Goal: Transaction & Acquisition: Purchase product/service

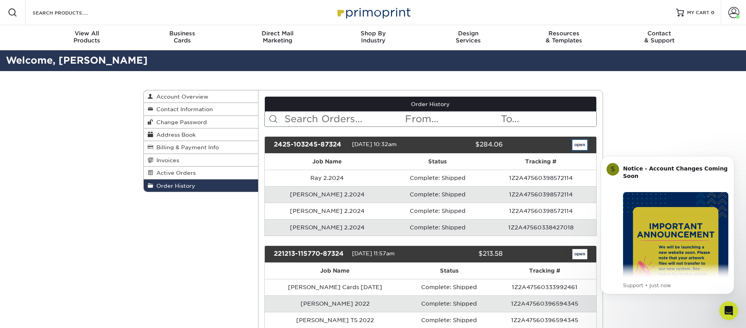
click at [580, 146] on link "open" at bounding box center [579, 145] width 15 height 10
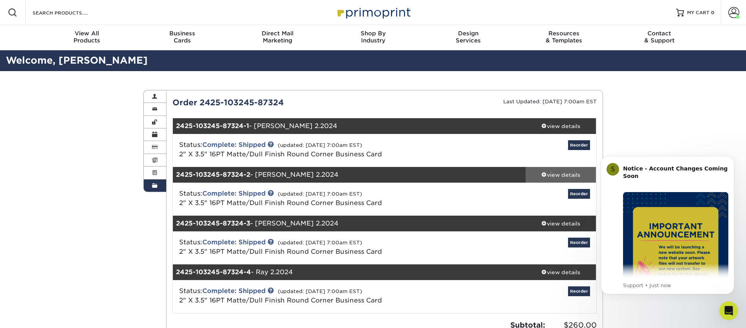
click at [557, 175] on div "view details" at bounding box center [560, 175] width 71 height 8
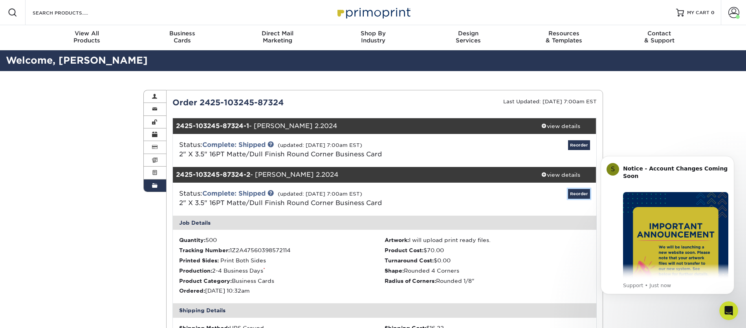
click at [574, 193] on link "Reorder" at bounding box center [579, 194] width 22 height 10
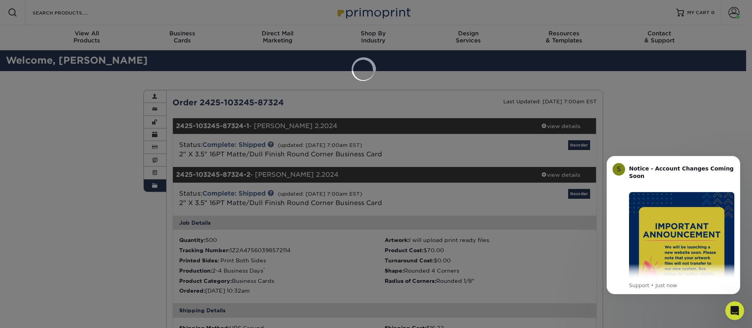
click at [576, 193] on div at bounding box center [376, 164] width 752 height 328
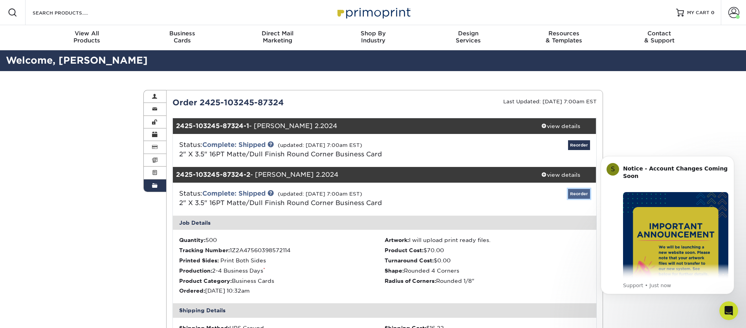
click at [578, 192] on link "Reorder" at bounding box center [579, 194] width 22 height 10
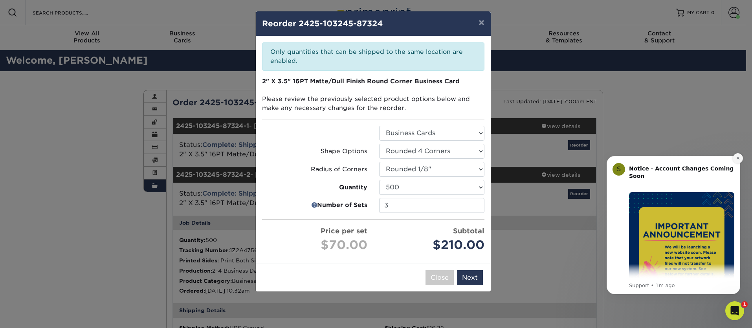
click at [736, 158] on icon "Dismiss notification" at bounding box center [738, 158] width 4 height 4
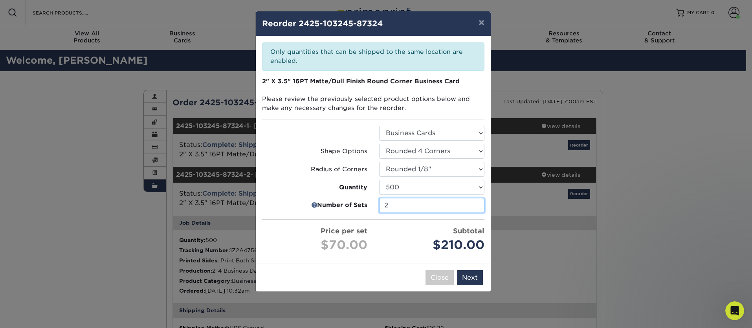
click at [476, 208] on input "2" at bounding box center [431, 205] width 105 height 15
click at [480, 188] on select "100 250 500 1000 2500 5000" at bounding box center [431, 187] width 105 height 15
click at [379, 180] on select "100 250 500 1000 2500 5000" at bounding box center [431, 187] width 105 height 15
click at [476, 207] on input "1" at bounding box center [431, 205] width 105 height 15
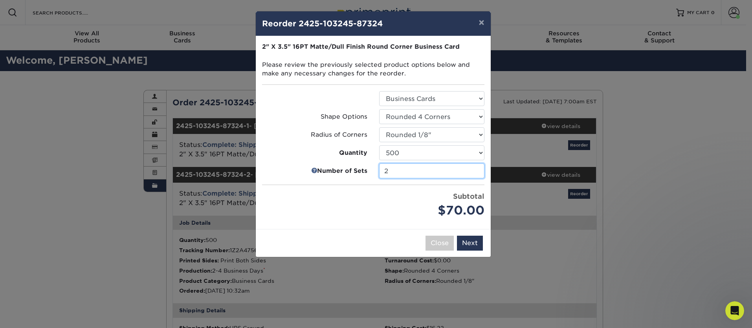
type input "2"
click at [476, 168] on input "2" at bounding box center [431, 170] width 105 height 15
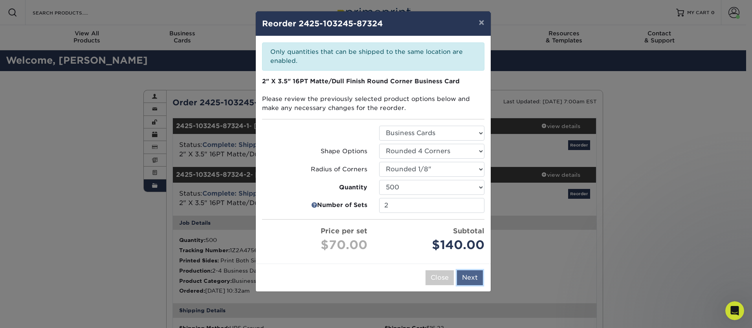
click at [471, 276] on button "Next" at bounding box center [470, 277] width 26 height 15
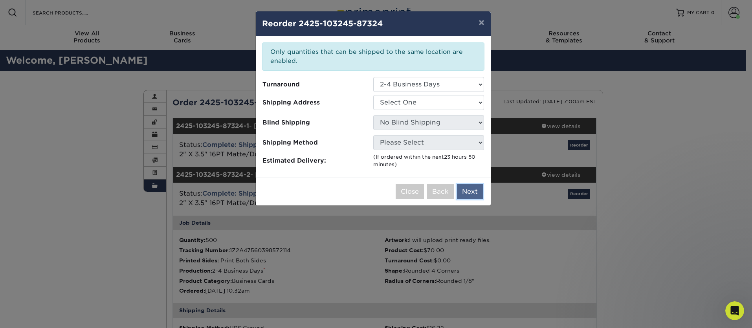
click at [470, 188] on button "Next" at bounding box center [470, 191] width 26 height 15
click at [402, 102] on select "Select One TAM Business Cards 2018 Tamarack Business Cards YinYang Cards YinYan…" at bounding box center [428, 102] width 111 height 15
drag, startPoint x: 348, startPoint y: 100, endPoint x: 351, endPoint y: 104, distance: 5.3
click at [348, 100] on span "Shipping Address" at bounding box center [314, 102] width 105 height 9
click at [386, 101] on select "Select One TAM Business Cards 2018 Tamarack Business Cards YinYang Cards YinYan…" at bounding box center [428, 102] width 111 height 15
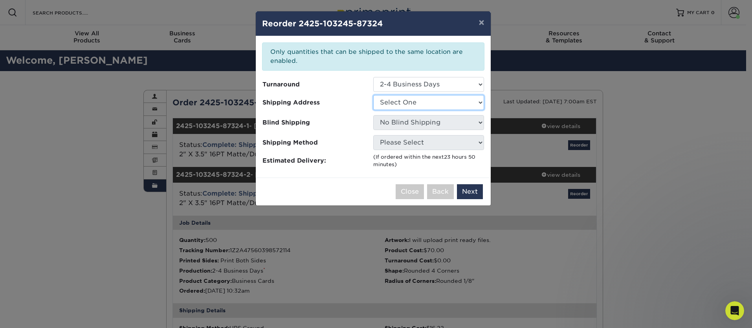
select select "242939"
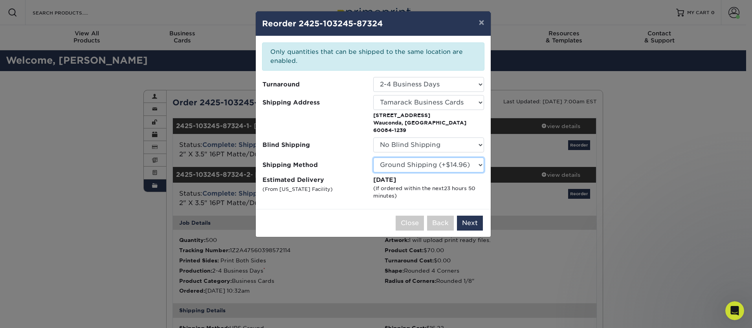
click at [397, 157] on select "Please Select Ground Shipping (+$14.96) 3 Day Shipping Service (+$15.34) 2 Day …" at bounding box center [428, 164] width 111 height 15
click at [373, 157] on select "Please Select Ground Shipping (+$14.96) 3 Day Shipping Service (+$15.34) 2 Day …" at bounding box center [428, 164] width 111 height 15
click at [398, 157] on select "Please Select Ground Shipping (+$14.96) 3 Day Shipping Service (+$15.34) 2 Day …" at bounding box center [428, 164] width 111 height 15
click at [373, 157] on select "Please Select Ground Shipping (+$14.96) 3 Day Shipping Service (+$15.34) 2 Day …" at bounding box center [428, 164] width 111 height 15
click at [399, 157] on select "Please Select Ground Shipping (+$14.96) 3 Day Shipping Service (+$15.34) 2 Day …" at bounding box center [428, 164] width 111 height 15
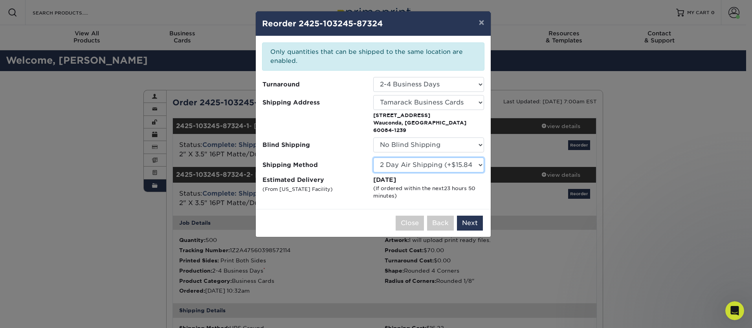
click at [373, 157] on select "Please Select Ground Shipping (+$14.96) 3 Day Shipping Service (+$15.34) 2 Day …" at bounding box center [428, 164] width 111 height 15
click at [397, 157] on select "Please Select Ground Shipping (+$14.96) 3 Day Shipping Service (+$15.34) 2 Day …" at bounding box center [428, 164] width 111 height 15
select select "13"
click at [373, 157] on select "Please Select Ground Shipping (+$14.96) 3 Day Shipping Service (+$15.34) 2 Day …" at bounding box center [428, 164] width 111 height 15
drag, startPoint x: 471, startPoint y: 215, endPoint x: 460, endPoint y: 216, distance: 11.4
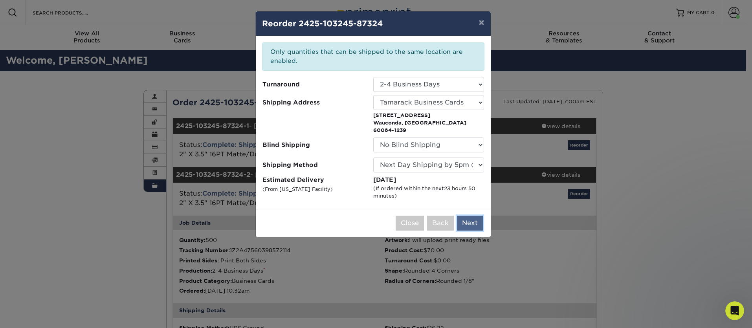
click at [470, 216] on button "Next" at bounding box center [470, 223] width 26 height 15
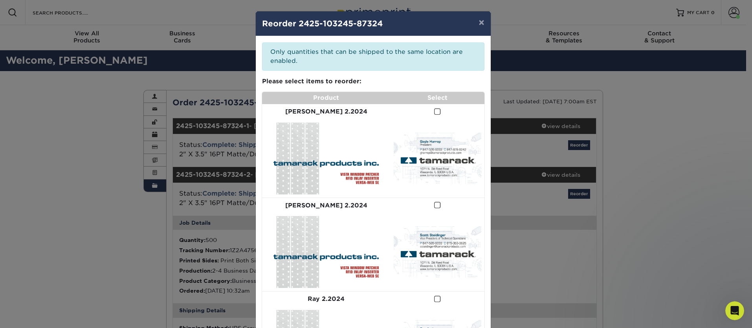
click at [434, 110] on span at bounding box center [437, 111] width 7 height 7
click at [0, 0] on input "checkbox" at bounding box center [0, 0] width 0 height 0
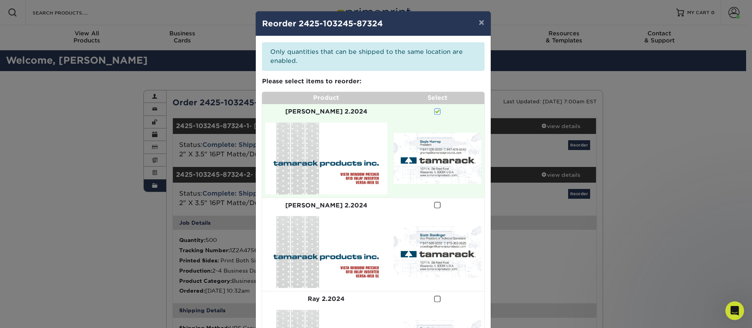
click at [434, 201] on span at bounding box center [437, 204] width 7 height 7
click at [0, 0] on input "checkbox" at bounding box center [0, 0] width 0 height 0
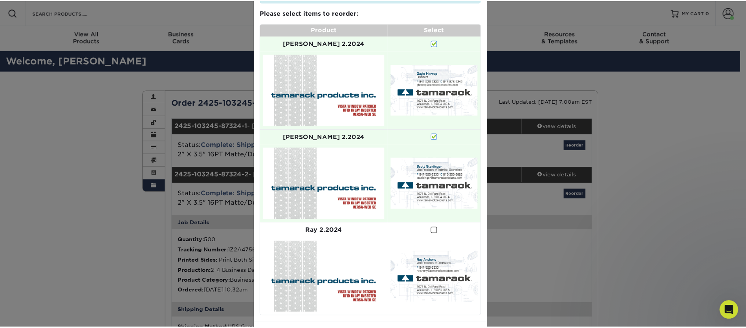
scroll to position [76, 0]
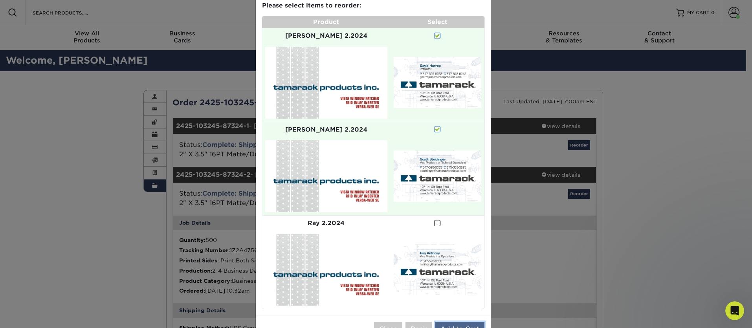
drag, startPoint x: 444, startPoint y: 301, endPoint x: 437, endPoint y: 303, distance: 7.7
click at [442, 322] on button "Add to Cart" at bounding box center [459, 329] width 49 height 15
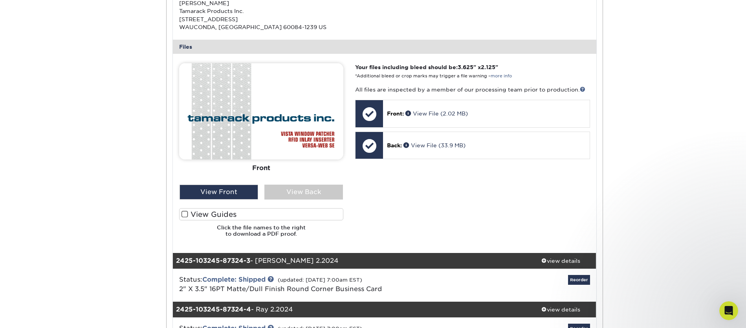
scroll to position [342, 0]
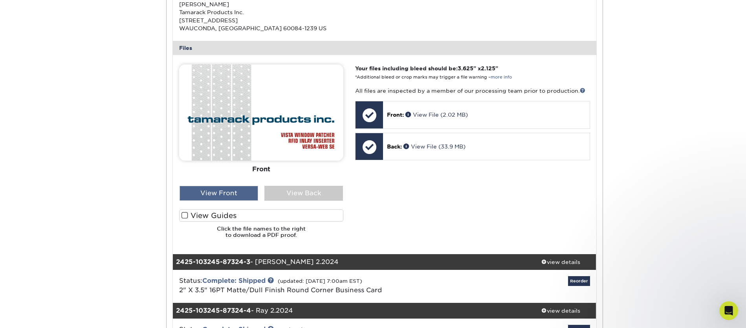
click at [215, 190] on div "View Front" at bounding box center [218, 193] width 79 height 15
click at [217, 190] on div "View Front" at bounding box center [218, 193] width 79 height 15
click at [288, 192] on div "View Back" at bounding box center [303, 193] width 79 height 15
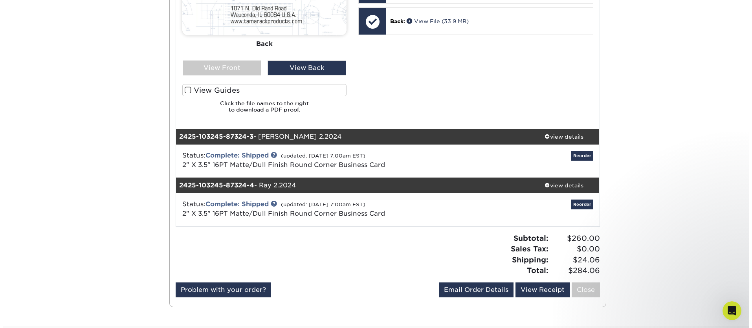
scroll to position [475, 0]
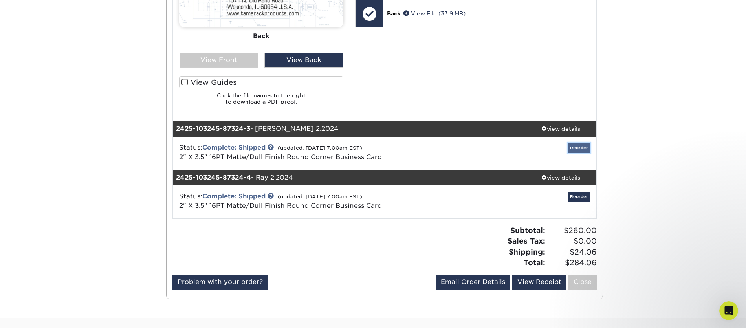
click at [578, 145] on link "Reorder" at bounding box center [579, 148] width 22 height 10
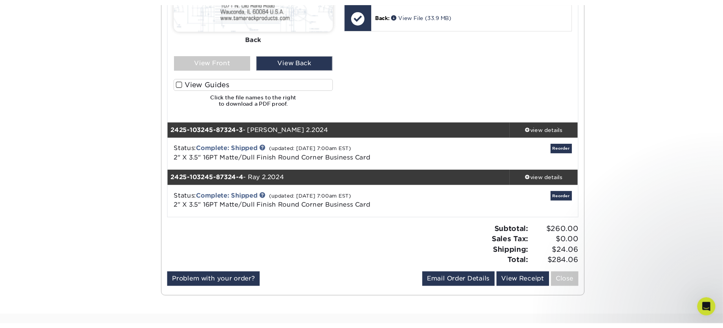
scroll to position [0, 0]
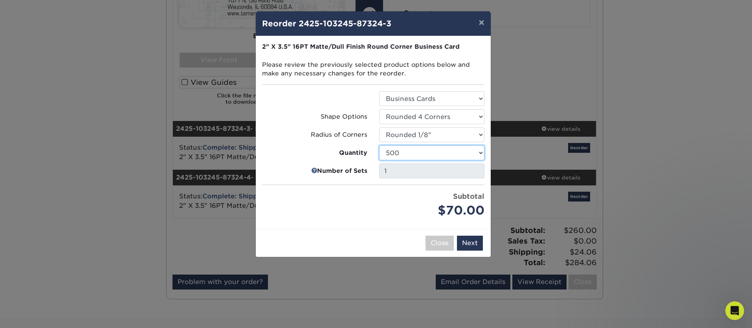
click at [478, 152] on select "100 250 500 1000 2500 5000 10000 15000 20000 25000" at bounding box center [431, 152] width 105 height 15
drag, startPoint x: 335, startPoint y: 177, endPoint x: 340, endPoint y: 176, distance: 5.9
click at [335, 177] on div "Number of Sets" at bounding box center [314, 170] width 117 height 15
click at [315, 168] on link at bounding box center [314, 170] width 6 height 9
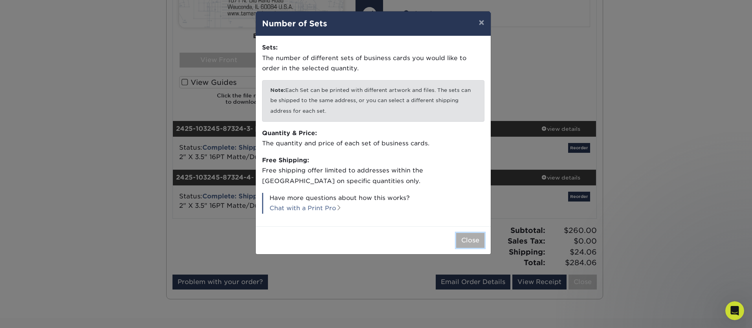
click at [469, 238] on button "Close" at bounding box center [470, 240] width 28 height 15
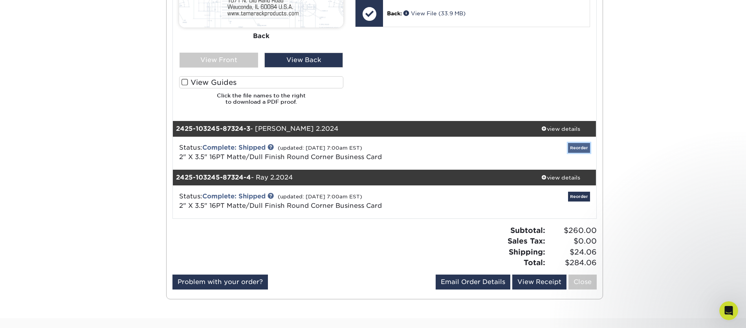
click at [576, 148] on link "Reorder" at bounding box center [579, 148] width 22 height 10
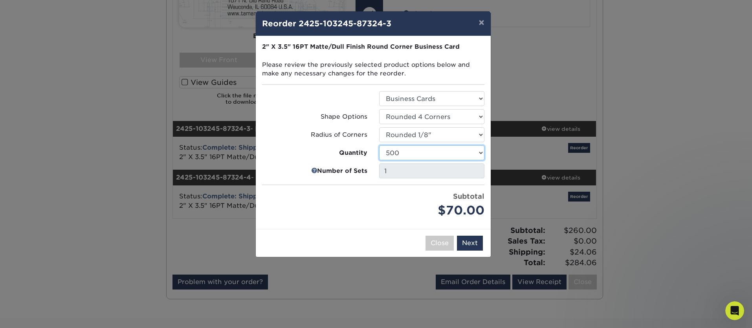
click at [479, 152] on select "100 250 500 1000 2500 5000 10000 15000 20000 25000" at bounding box center [431, 152] width 105 height 15
click at [379, 145] on select "100 250 500 1000 2500 5000 10000 15000 20000 25000" at bounding box center [431, 152] width 105 height 15
click at [435, 153] on select "100 250 500 1000 2500 5000 10000 15000 20000 25000" at bounding box center [431, 152] width 105 height 15
click at [379, 145] on select "100 250 500 1000 2500 5000 10000 15000 20000 25000" at bounding box center [431, 152] width 105 height 15
click at [448, 154] on select "100 250 500 1000 2500 5000 10000 15000 20000 25000" at bounding box center [431, 152] width 105 height 15
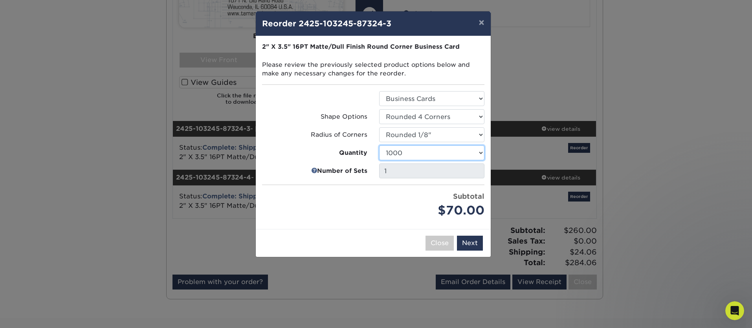
click at [379, 145] on select "100 250 500 1000 2500 5000 10000 15000 20000 25000" at bounding box center [431, 152] width 105 height 15
click at [426, 152] on select "100 250 500 1000 2500 5000 10000 15000 20000 25000" at bounding box center [431, 152] width 105 height 15
select select "f593fda3-2d5c-4b9e-9c2c-6197b899ae74"
click at [379, 145] on select "100 250 500 1000 2500 5000 10000 15000 20000 25000" at bounding box center [431, 152] width 105 height 15
click at [465, 241] on button "Next" at bounding box center [470, 243] width 26 height 15
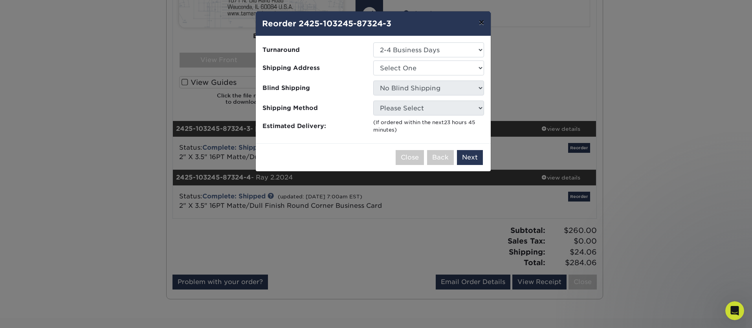
click at [482, 19] on button "×" at bounding box center [481, 22] width 18 height 22
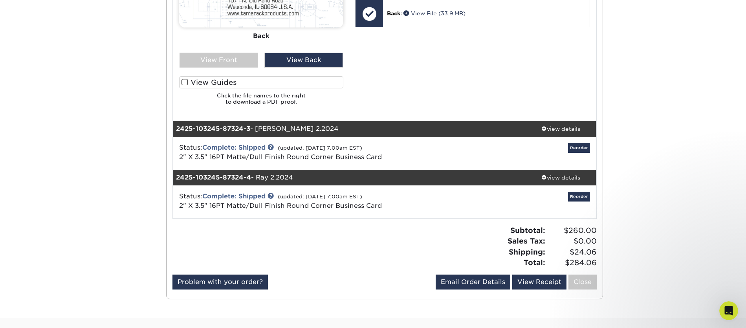
drag, startPoint x: 519, startPoint y: 81, endPoint x: 563, endPoint y: 95, distance: 46.1
click at [523, 83] on div "Your files including bleed should be: 3.625 " x 2.125 " *Additional bleed or cr…" at bounding box center [472, 21] width 246 height 180
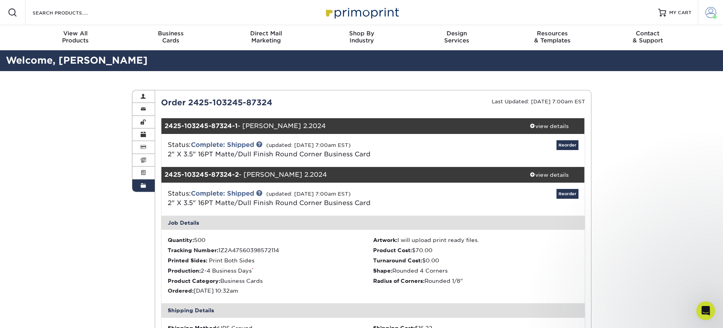
click at [710, 14] on span at bounding box center [710, 12] width 11 height 11
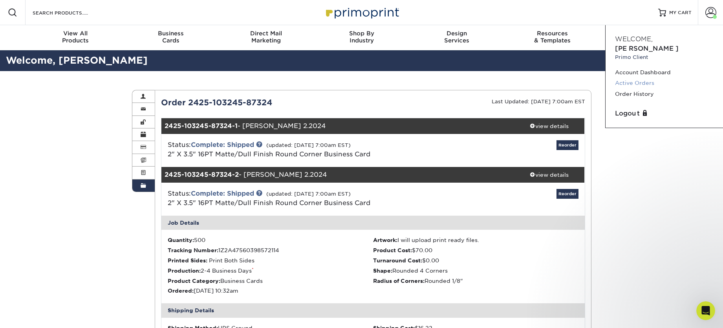
click at [644, 78] on link "Active Orders" at bounding box center [664, 83] width 99 height 11
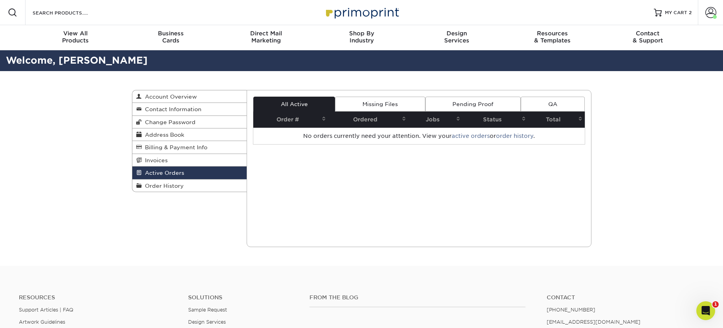
drag, startPoint x: 725, startPoint y: 70, endPoint x: 733, endPoint y: 25, distance: 45.2
click at [723, 25] on html "Resources Menu Search Products Account Welcome, Diane Primo Client Account Dash…" at bounding box center [361, 248] width 723 height 496
drag, startPoint x: 711, startPoint y: 12, endPoint x: 706, endPoint y: 13, distance: 5.2
click at [711, 12] on span at bounding box center [710, 12] width 11 height 11
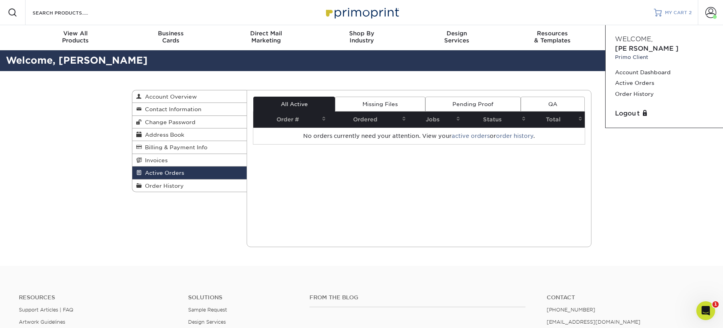
click at [674, 11] on span "MY CART" at bounding box center [676, 12] width 22 height 7
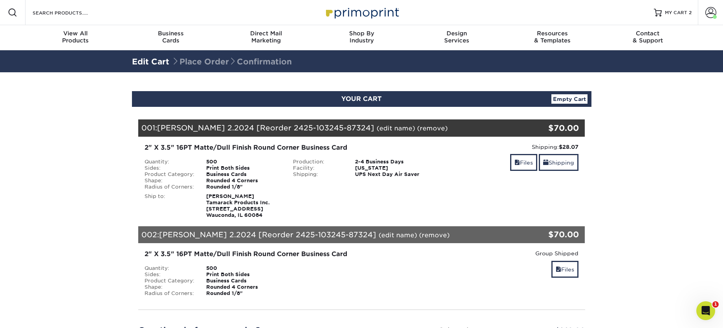
click at [562, 97] on link "Empty Cart" at bounding box center [569, 98] width 36 height 9
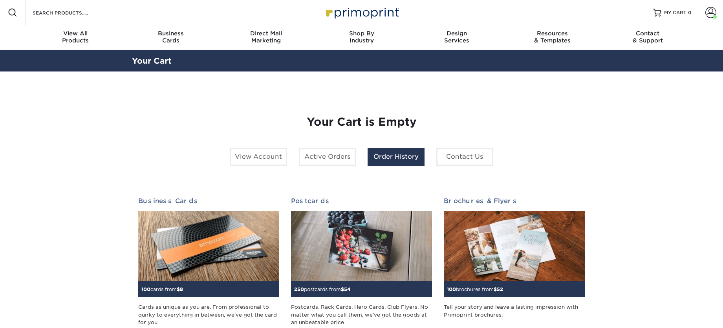
click at [390, 156] on link "Order History" at bounding box center [396, 157] width 57 height 18
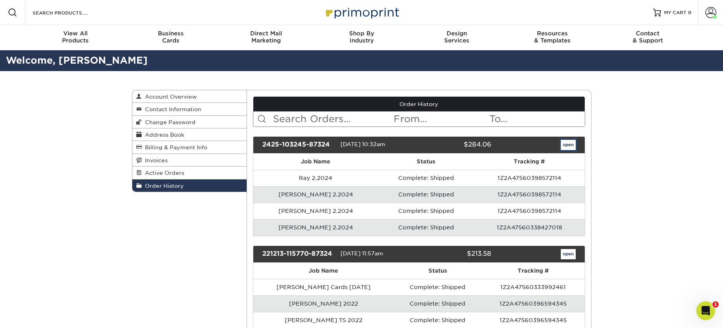
click at [567, 144] on link "open" at bounding box center [568, 145] width 15 height 10
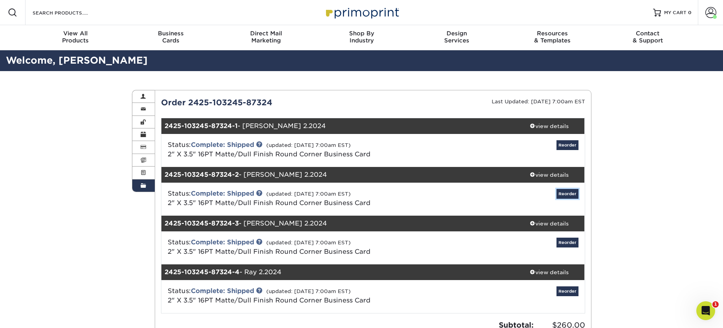
click at [564, 191] on link "Reorder" at bounding box center [567, 194] width 22 height 10
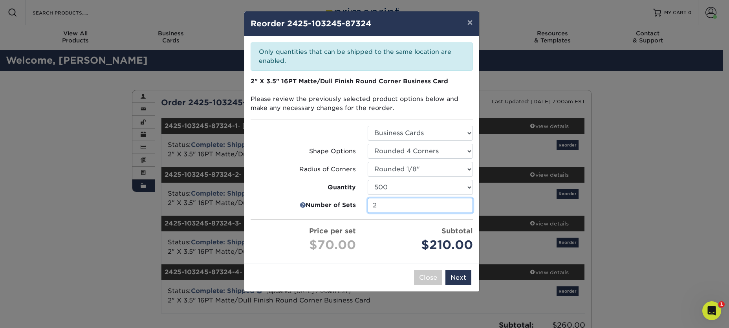
type input "2"
click at [464, 207] on input "2" at bounding box center [420, 205] width 105 height 15
click at [458, 275] on button "Next" at bounding box center [458, 277] width 26 height 15
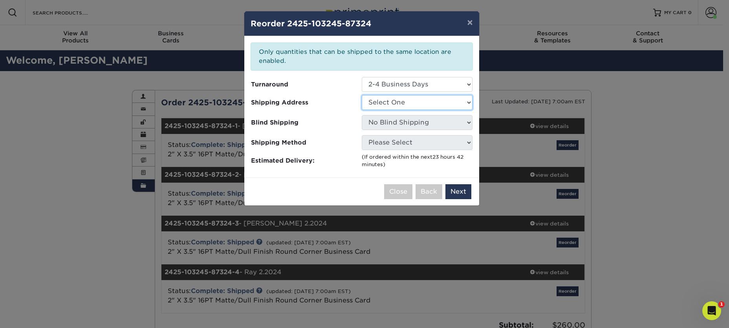
click at [381, 103] on select "Select One TAM Business Cards 2018 Tamarack Business Cards YinYang Cards YinYan…" at bounding box center [417, 102] width 111 height 15
select select "242939"
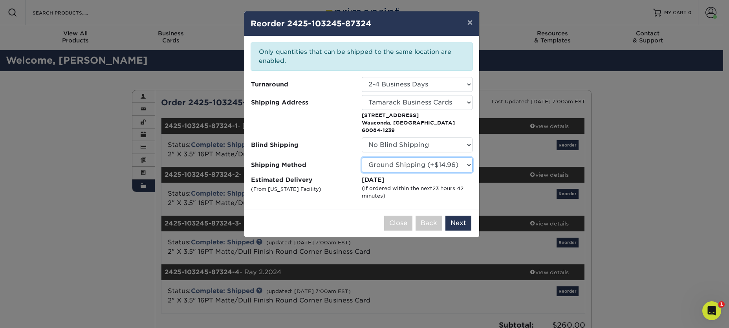
click at [396, 157] on select "Please Select Ground Shipping (+$14.96) 3 Day Shipping Service (+$15.34) 2 Day …" at bounding box center [417, 164] width 111 height 15
select select "13"
click at [362, 157] on select "Please Select Ground Shipping (+$14.96) 3 Day Shipping Service (+$15.34) 2 Day …" at bounding box center [417, 164] width 111 height 15
drag, startPoint x: 458, startPoint y: 214, endPoint x: 453, endPoint y: 214, distance: 4.7
click at [458, 216] on button "Next" at bounding box center [458, 223] width 26 height 15
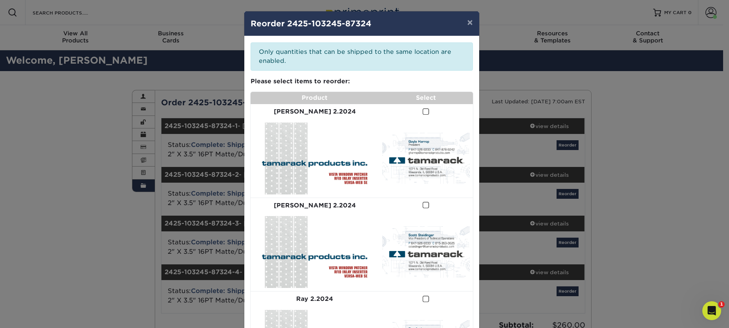
click at [423, 111] on span at bounding box center [426, 111] width 7 height 7
click at [0, 0] on input "checkbox" at bounding box center [0, 0] width 0 height 0
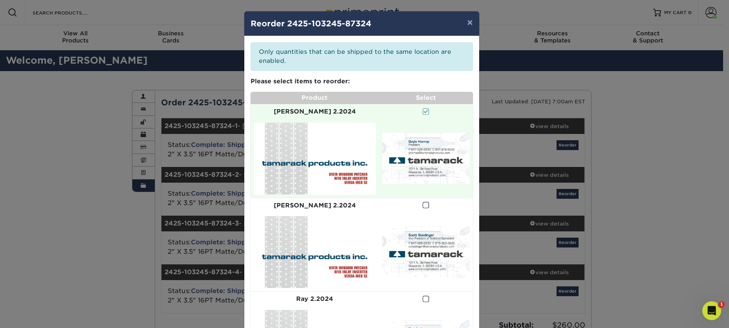
click at [423, 201] on span at bounding box center [426, 204] width 7 height 7
click at [0, 0] on input "checkbox" at bounding box center [0, 0] width 0 height 0
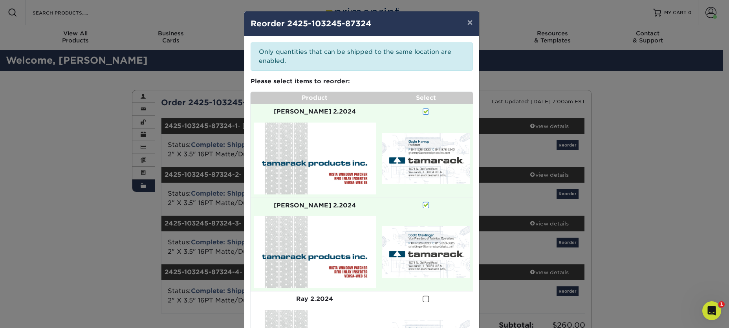
drag, startPoint x: 722, startPoint y: 114, endPoint x: 670, endPoint y: 175, distance: 80.8
click at [712, 179] on div "× Reorder 2425-103245-87324 Please select all options to continue. Only quantit…" at bounding box center [364, 164] width 729 height 328
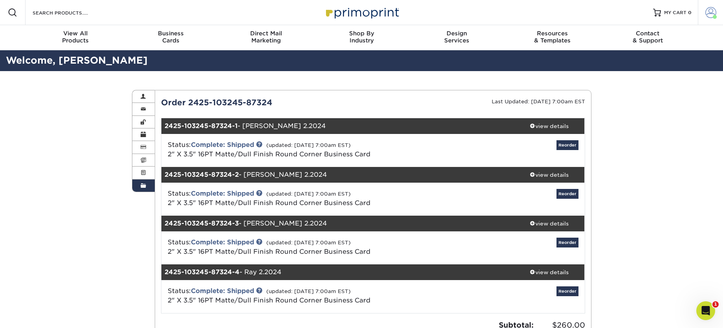
click at [710, 15] on span at bounding box center [710, 12] width 11 height 11
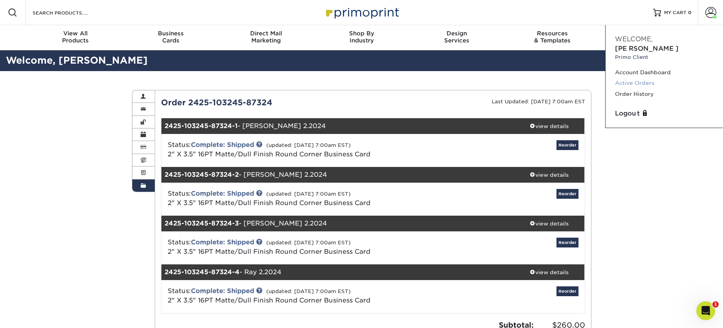
click at [633, 78] on link "Active Orders" at bounding box center [664, 83] width 99 height 11
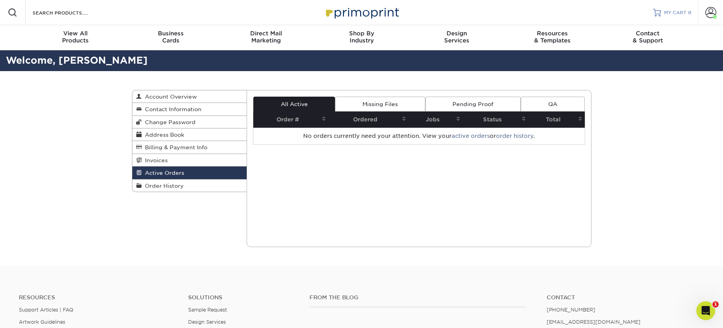
click at [674, 13] on span "MY CART" at bounding box center [675, 12] width 22 height 7
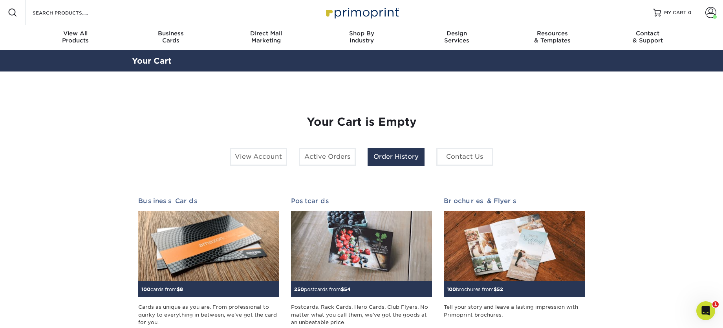
click at [385, 156] on link "Order History" at bounding box center [396, 157] width 57 height 18
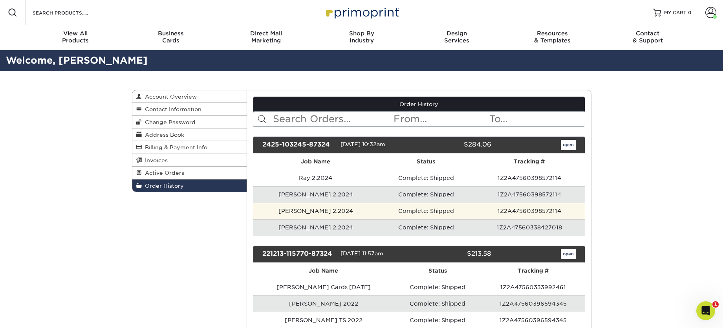
click at [560, 213] on td "1Z2A47560398572114" at bounding box center [529, 211] width 110 height 16
click at [559, 210] on td "1Z2A47560398572114" at bounding box center [529, 211] width 110 height 16
click at [378, 211] on td "Complete: Shipped" at bounding box center [426, 211] width 96 height 16
click at [378, 210] on td "Complete: Shipped" at bounding box center [426, 211] width 96 height 16
click at [353, 211] on td "Gayle 2.2024" at bounding box center [315, 211] width 124 height 16
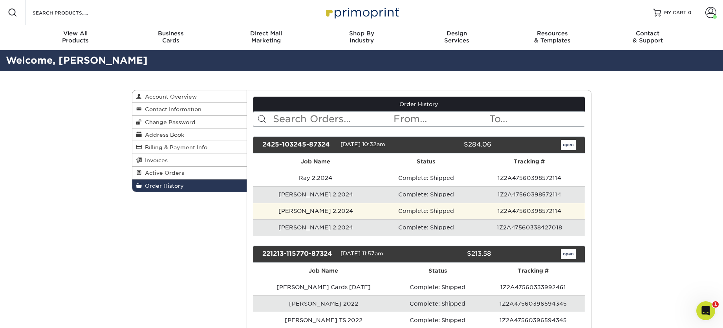
click at [352, 210] on td "Gayle 2.2024" at bounding box center [315, 211] width 124 height 16
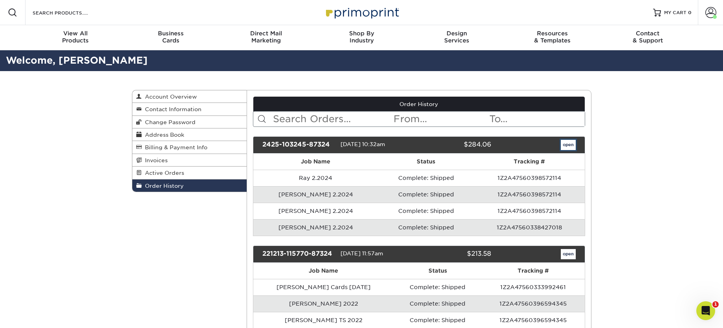
click at [567, 146] on link "open" at bounding box center [568, 145] width 15 height 10
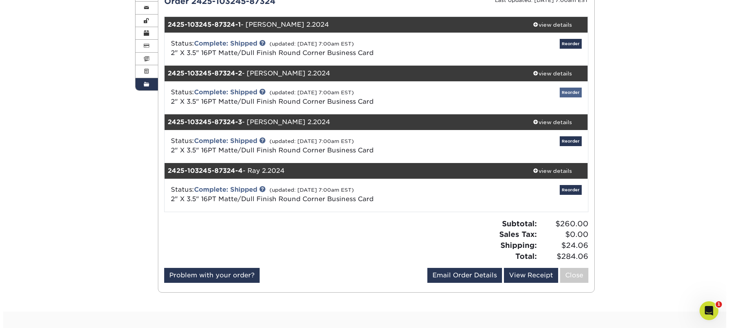
scroll to position [99, 0]
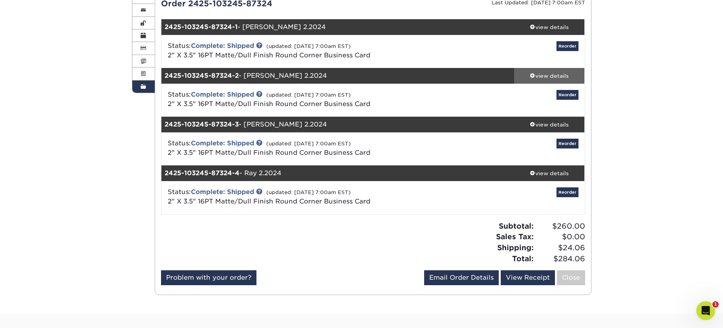
click at [540, 75] on div "view details" at bounding box center [549, 76] width 71 height 8
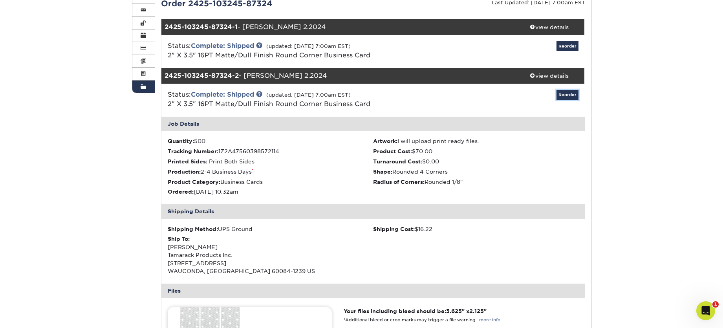
click at [565, 93] on link "Reorder" at bounding box center [567, 95] width 22 height 10
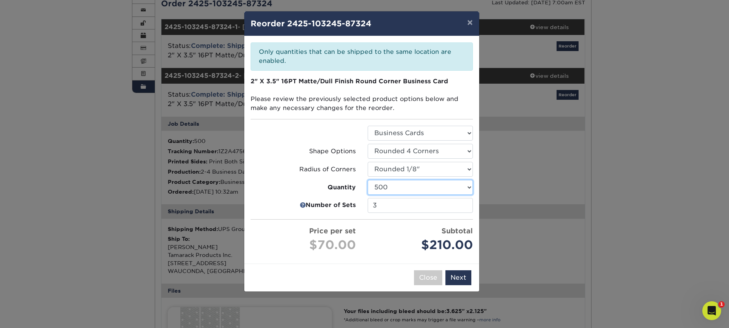
drag, startPoint x: 466, startPoint y: 188, endPoint x: 460, endPoint y: 188, distance: 5.9
click at [467, 188] on select "100 250 500 1000 2500 5000" at bounding box center [420, 187] width 105 height 15
select select "52e3d710-0e8f-4d4d-8560-7d4d8655be69"
click at [368, 180] on select "100 250 500 1000 2500 5000" at bounding box center [420, 187] width 105 height 15
type input "2"
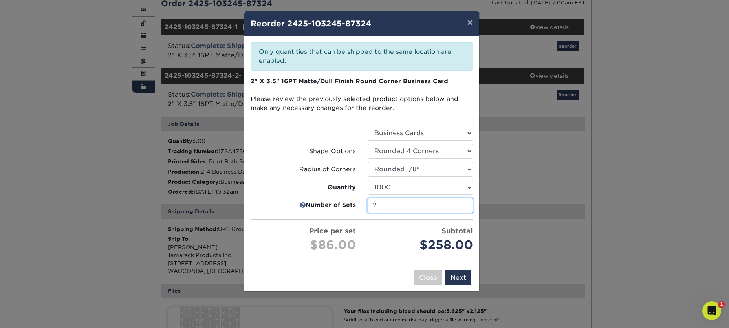
click at [465, 207] on input "2" at bounding box center [420, 205] width 105 height 15
click at [459, 275] on button "Next" at bounding box center [458, 277] width 26 height 15
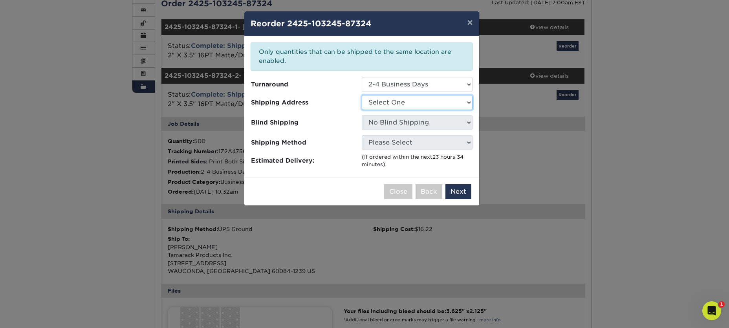
click at [403, 100] on select "Select One TAM Business Cards 2018 Tamarack Business Cards YinYang Cards YinYan…" at bounding box center [417, 102] width 111 height 15
select select "242939"
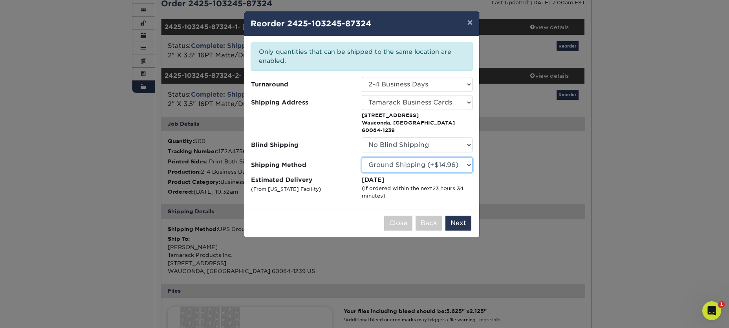
click at [446, 158] on select "Please Select Ground Shipping (+$14.96) 3 Day Shipping Service (+$15.34) 2 Day …" at bounding box center [417, 164] width 111 height 15
select select "13"
click at [362, 157] on select "Please Select Ground Shipping (+$14.96) 3 Day Shipping Service (+$15.34) 2 Day …" at bounding box center [417, 164] width 111 height 15
click at [455, 216] on button "Next" at bounding box center [458, 223] width 26 height 15
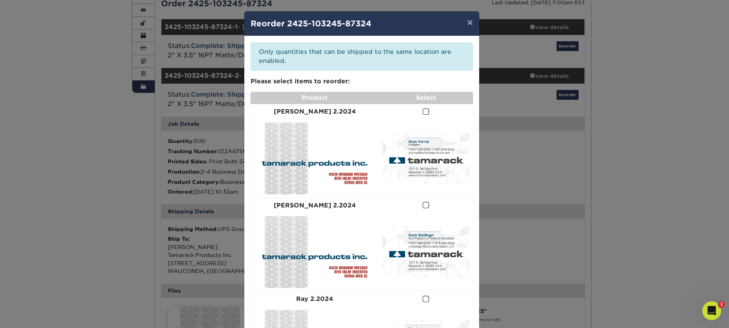
click at [423, 111] on span at bounding box center [426, 111] width 7 height 7
click at [0, 0] on input "checkbox" at bounding box center [0, 0] width 0 height 0
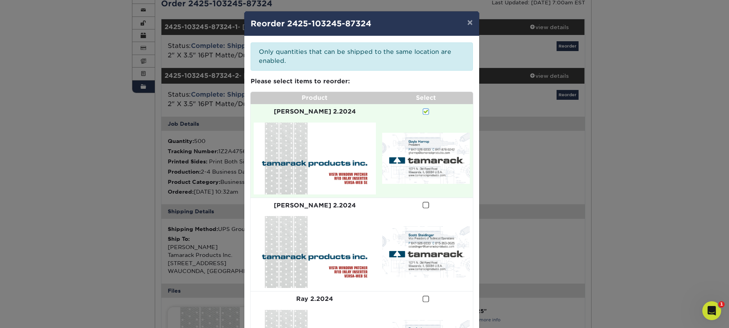
click at [423, 201] on span at bounding box center [426, 204] width 7 height 7
click at [0, 0] on input "checkbox" at bounding box center [0, 0] width 0 height 0
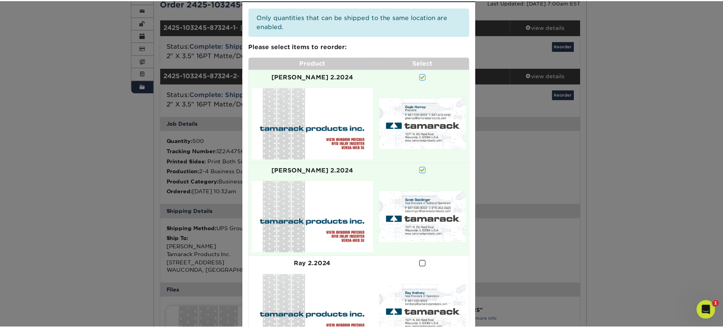
scroll to position [76, 0]
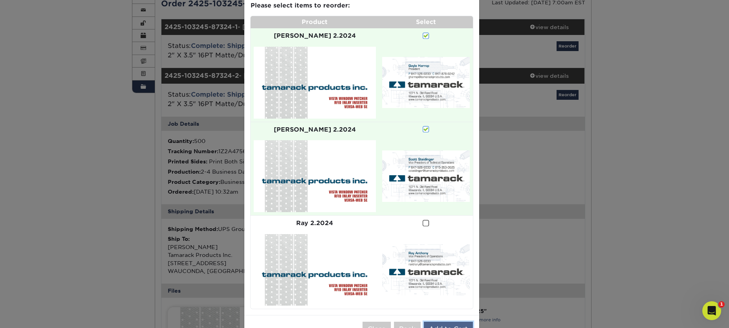
click at [445, 322] on button "Add to Cart" at bounding box center [448, 329] width 49 height 15
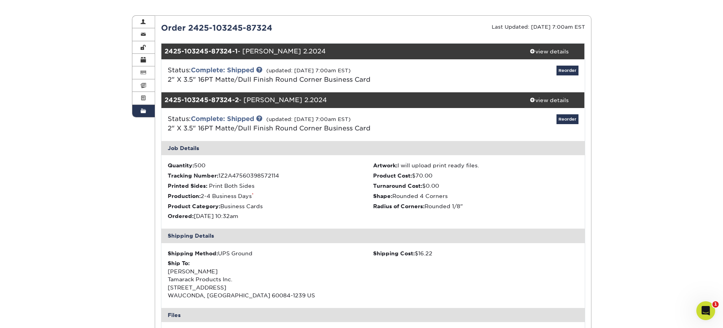
scroll to position [73, 0]
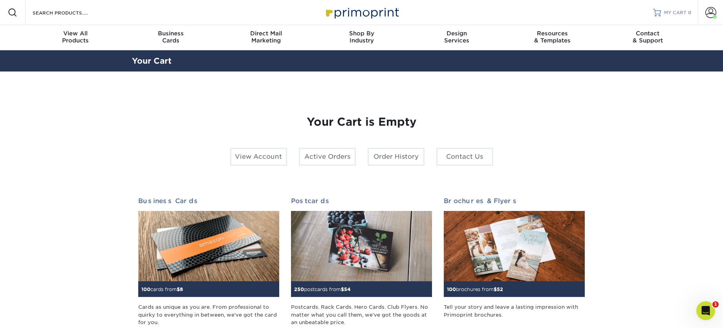
click at [670, 14] on span "MY CART" at bounding box center [675, 12] width 22 height 7
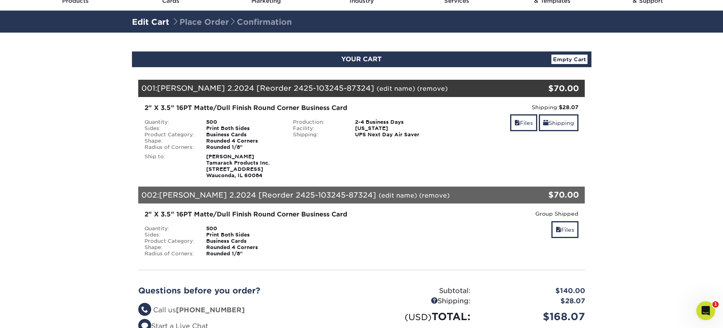
scroll to position [39, 0]
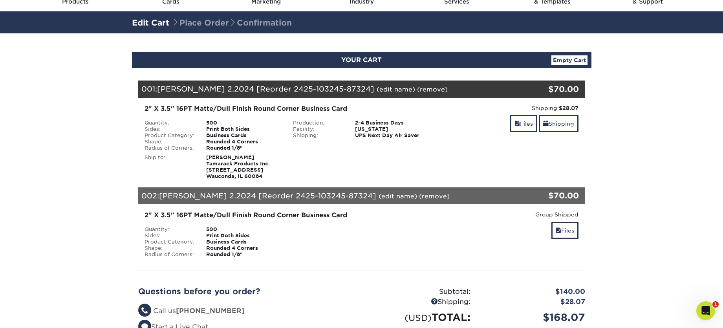
click at [156, 121] on div "Quantity:" at bounding box center [170, 123] width 62 height 6
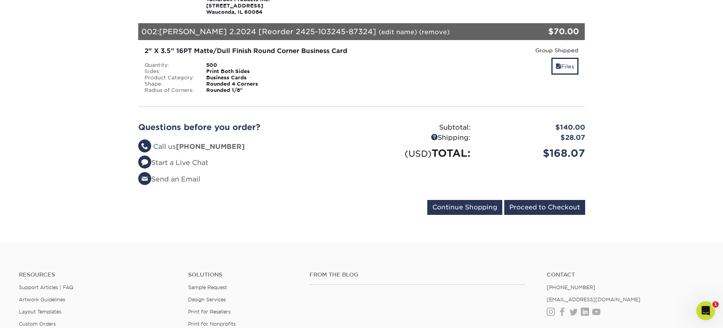
scroll to position [220, 0]
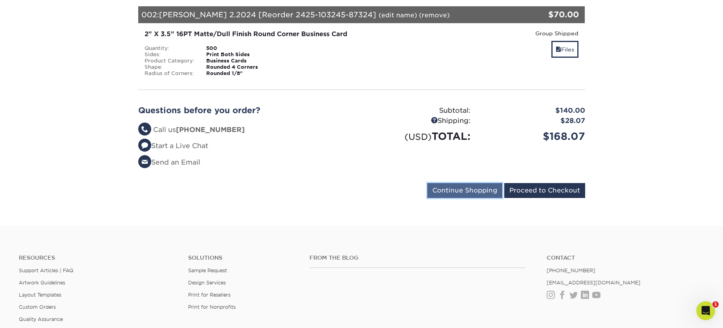
click at [468, 188] on input "Continue Shopping" at bounding box center [464, 190] width 75 height 15
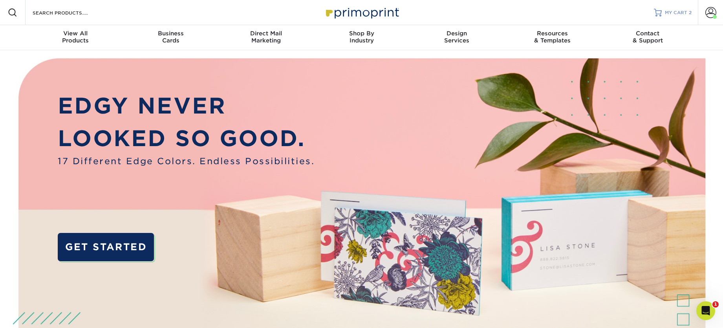
click at [677, 11] on span "MY CART" at bounding box center [676, 12] width 22 height 7
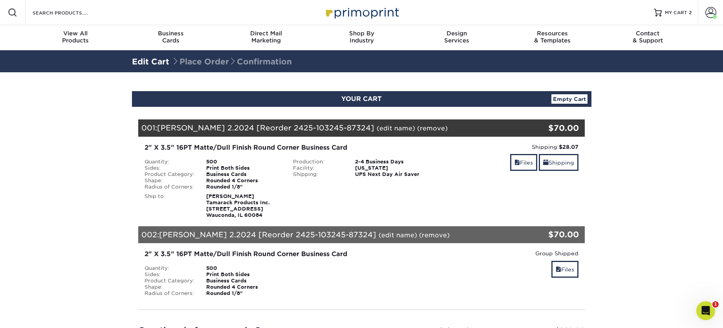
click at [184, 128] on span "[PERSON_NAME] 2.2024 [Reorder 2425-103245-87324]" at bounding box center [265, 127] width 217 height 9
drag, startPoint x: 382, startPoint y: 128, endPoint x: 382, endPoint y: 132, distance: 4.0
click at [417, 128] on link "(remove)" at bounding box center [432, 127] width 31 height 7
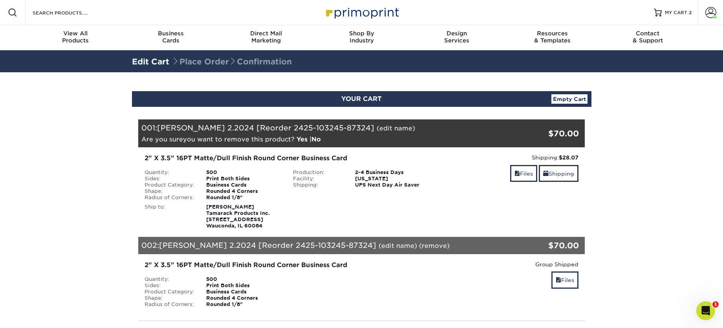
click at [419, 245] on link "(remove)" at bounding box center [434, 245] width 31 height 7
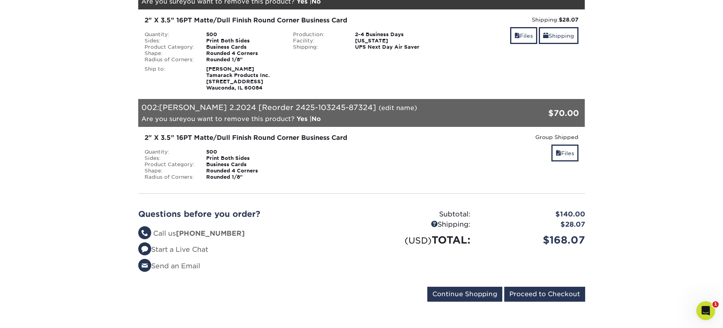
scroll to position [169, 0]
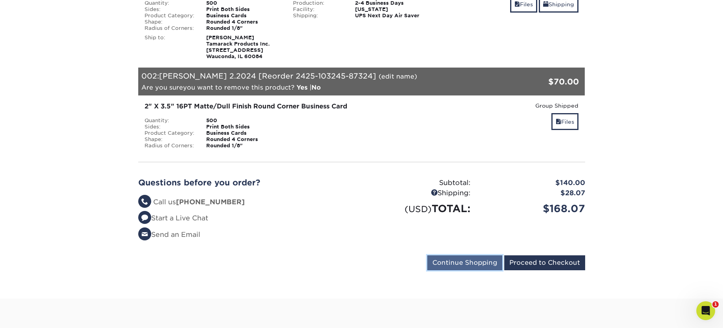
click at [460, 261] on input "Continue Shopping" at bounding box center [464, 262] width 75 height 15
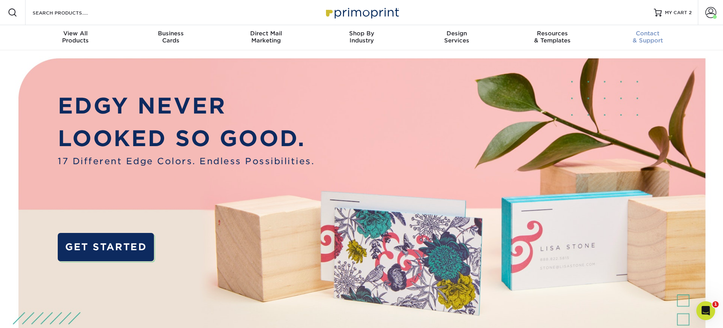
click at [680, 29] on link "Contact & Support" at bounding box center [647, 37] width 95 height 25
click at [670, 11] on span "MY CART" at bounding box center [676, 12] width 22 height 7
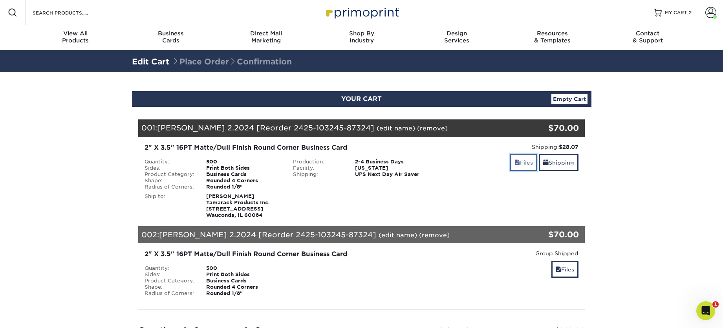
click at [520, 163] on link "Files" at bounding box center [523, 162] width 27 height 17
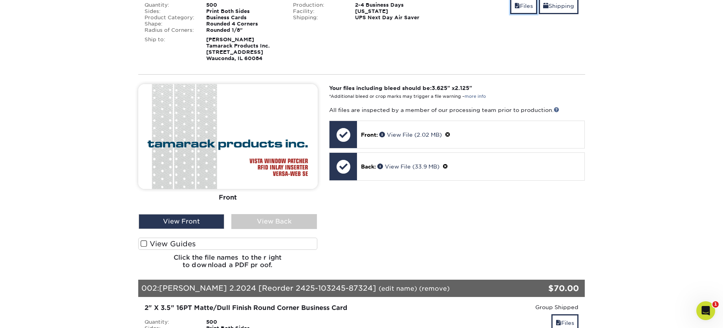
scroll to position [154, 0]
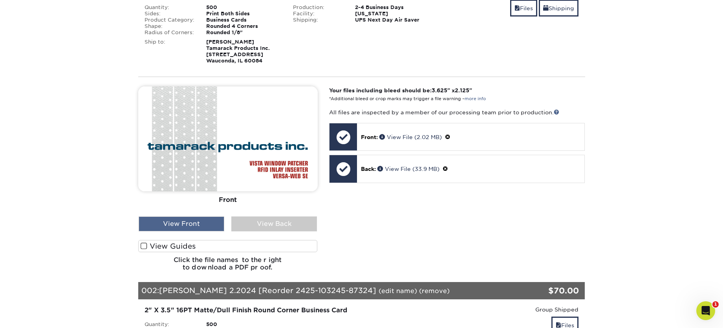
click at [197, 223] on div "View Front" at bounding box center [182, 223] width 86 height 15
click at [183, 220] on div "View Front" at bounding box center [182, 223] width 86 height 15
click at [254, 220] on div "View Back" at bounding box center [274, 223] width 86 height 15
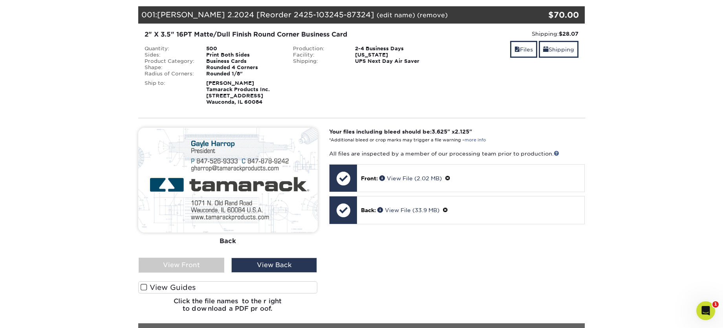
scroll to position [112, 0]
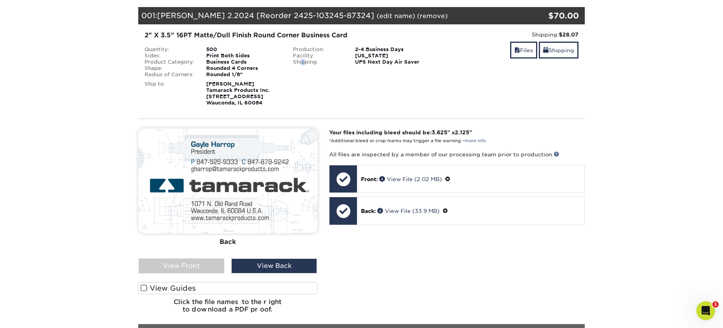
click at [304, 76] on div "Production: 2-4 Business Days Facility: Ohio Shipping: UPS Next Day Air Saver" at bounding box center [361, 61] width 149 height 31
drag, startPoint x: 117, startPoint y: 28, endPoint x: 281, endPoint y: 33, distance: 164.2
click at [124, 28] on section "YOUR CART Empty Cart Your Cart is Empty View Account Active Orders Order Histor…" at bounding box center [361, 252] width 723 height 584
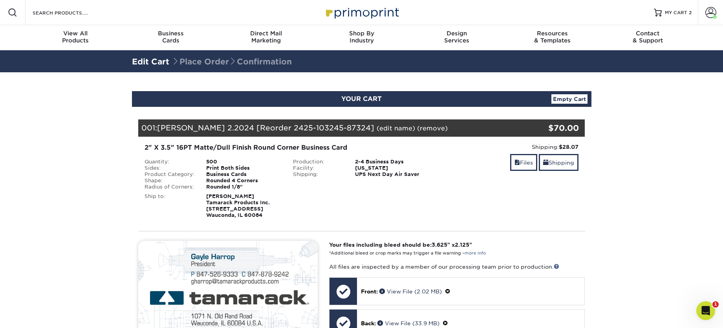
click at [564, 98] on link "Empty Cart" at bounding box center [569, 98] width 36 height 9
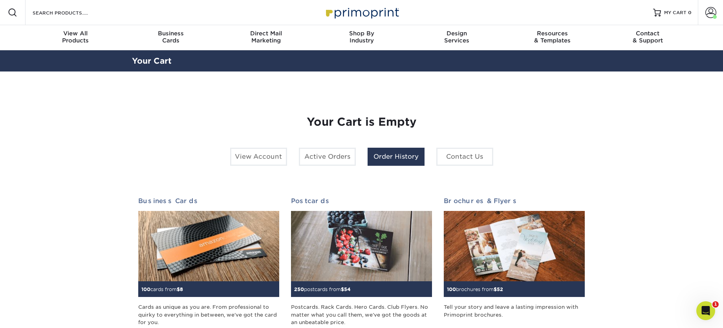
click at [381, 156] on link "Order History" at bounding box center [396, 157] width 57 height 18
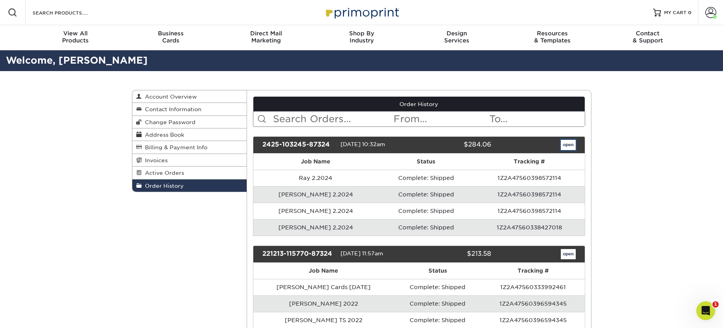
click at [566, 145] on link "open" at bounding box center [568, 145] width 15 height 10
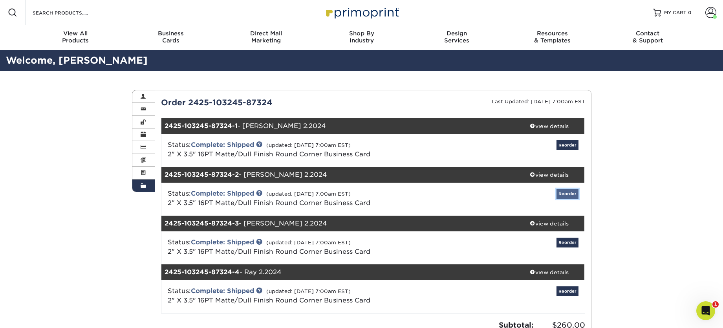
click at [564, 193] on link "Reorder" at bounding box center [567, 194] width 22 height 10
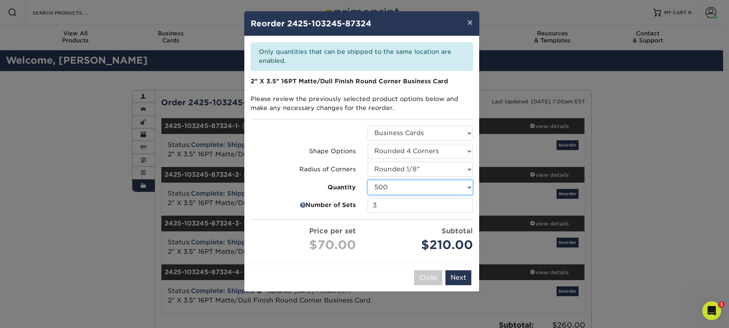
drag, startPoint x: 467, startPoint y: 187, endPoint x: 461, endPoint y: 189, distance: 6.9
click at [467, 187] on select "100 250 500 1000 2500 5000" at bounding box center [420, 187] width 105 height 15
select select "52e3d710-0e8f-4d4d-8560-7d4d8655be69"
click at [368, 180] on select "100 250 500 1000 2500 5000" at bounding box center [420, 187] width 105 height 15
type input "2"
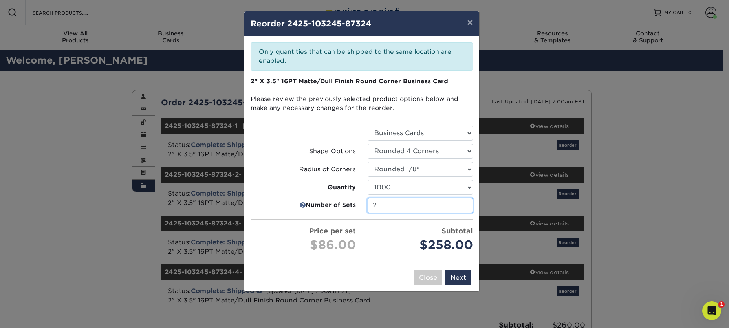
click at [465, 207] on input "2" at bounding box center [420, 205] width 105 height 15
click at [418, 187] on select "100 250 500 1000 2500 5000" at bounding box center [420, 187] width 105 height 15
select select "52e3d710-0e8f-4d4d-8560-7d4d8655be69"
click at [368, 180] on select "100 250 500 1000 2500 5000" at bounding box center [420, 187] width 105 height 15
click at [456, 275] on button "Next" at bounding box center [458, 277] width 26 height 15
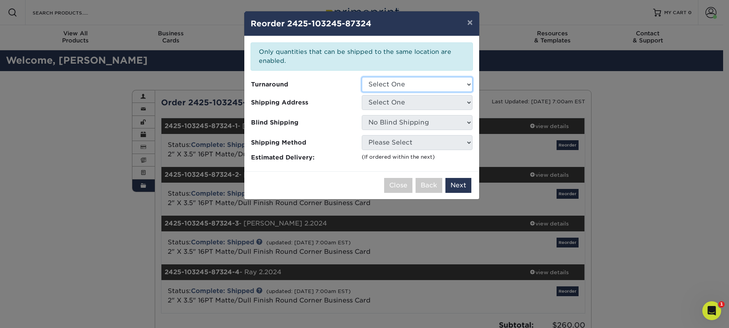
click at [403, 83] on select "Select One 2-4 Business Days 2 Day Next Business Day" at bounding box center [417, 84] width 111 height 15
select select "fbd49659-0c5e-4fa7-8e72-fd75aa73330a"
click at [362, 77] on select "Select One 2-4 Business Days 2 Day Next Business Day" at bounding box center [417, 84] width 111 height 15
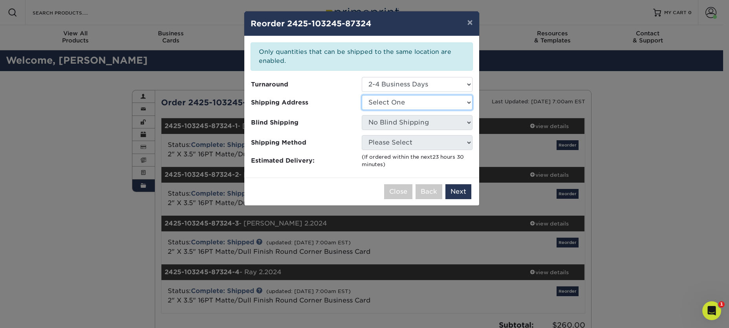
click at [407, 101] on select "Select One TAM Business Cards 2018 Tamarack Business Cards YinYang Cards YinYan…" at bounding box center [417, 102] width 111 height 15
select select "242939"
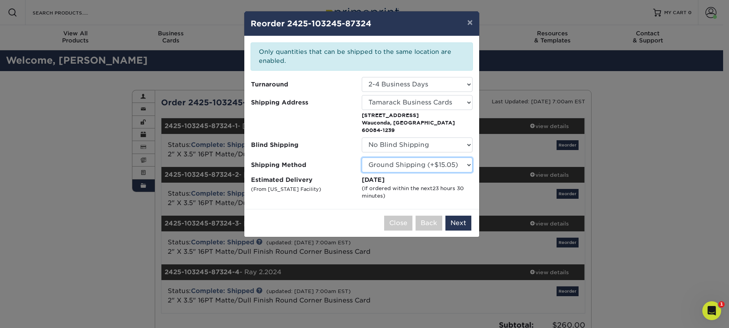
click at [424, 157] on select "Please Select Ground Shipping (+$15.05) 3 Day Shipping Service (+$16.18) 2 Day …" at bounding box center [417, 164] width 111 height 15
click at [362, 157] on select "Please Select Ground Shipping (+$15.05) 3 Day Shipping Service (+$16.18) 2 Day …" at bounding box center [417, 164] width 111 height 15
click at [456, 216] on button "Next" at bounding box center [458, 223] width 26 height 15
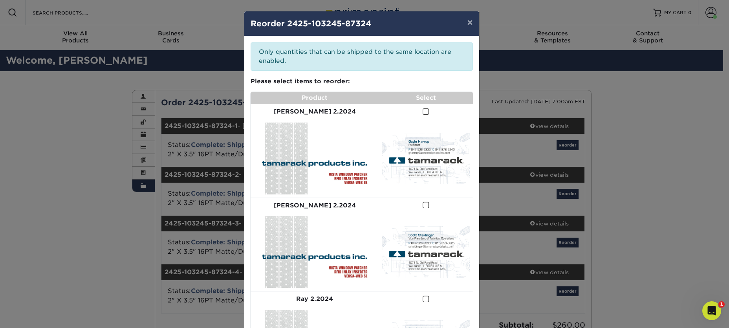
click at [423, 112] on span at bounding box center [426, 111] width 7 height 7
click at [0, 0] on input "checkbox" at bounding box center [0, 0] width 0 height 0
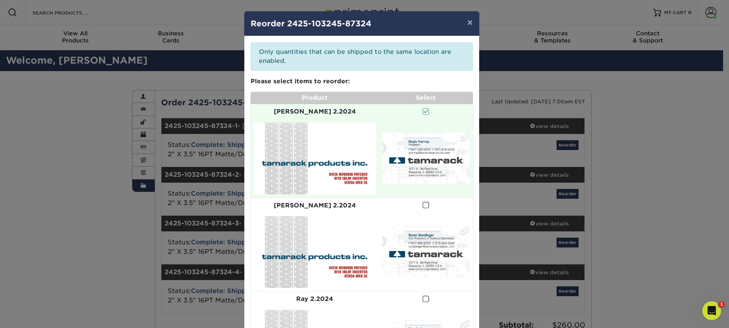
click at [423, 201] on span at bounding box center [426, 204] width 7 height 7
click at [0, 0] on input "checkbox" at bounding box center [0, 0] width 0 height 0
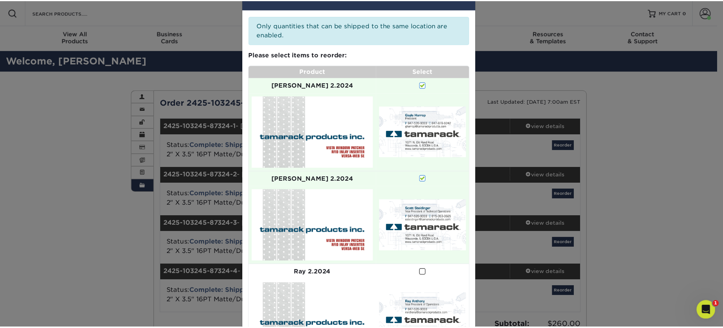
scroll to position [76, 0]
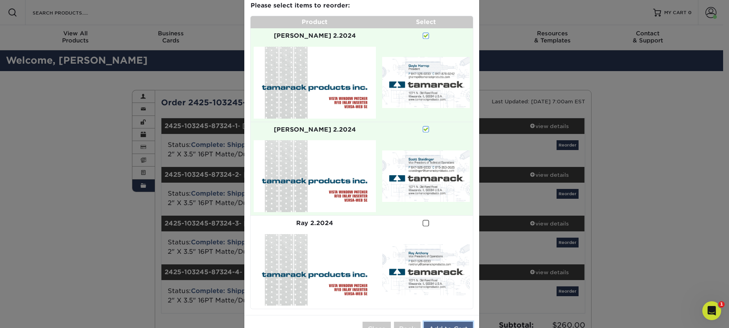
click at [449, 322] on button "Add to Cart" at bounding box center [448, 329] width 49 height 15
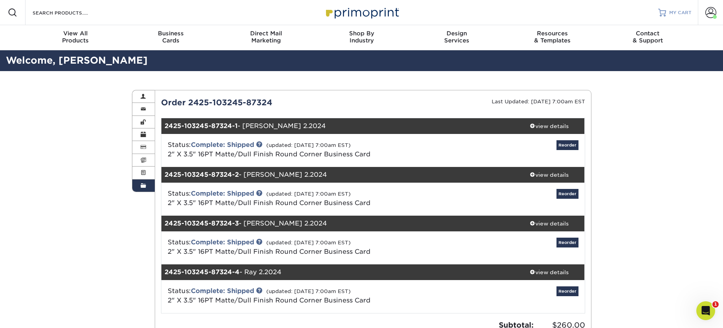
click at [678, 12] on span "MY CART" at bounding box center [680, 12] width 22 height 7
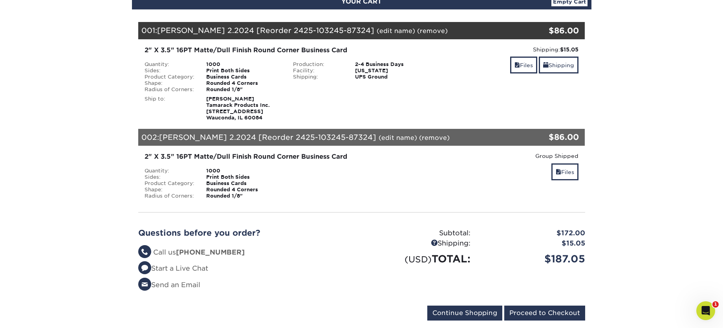
scroll to position [79, 0]
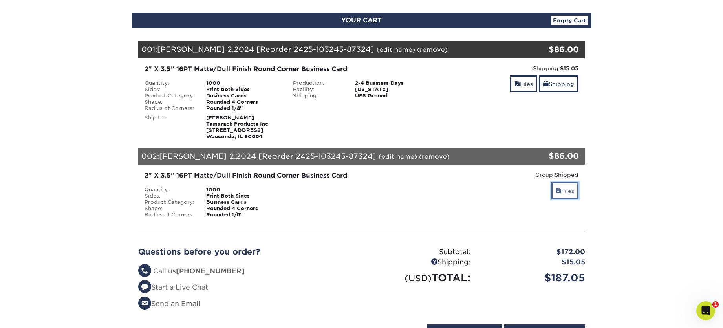
click at [562, 191] on link "Files" at bounding box center [564, 190] width 27 height 17
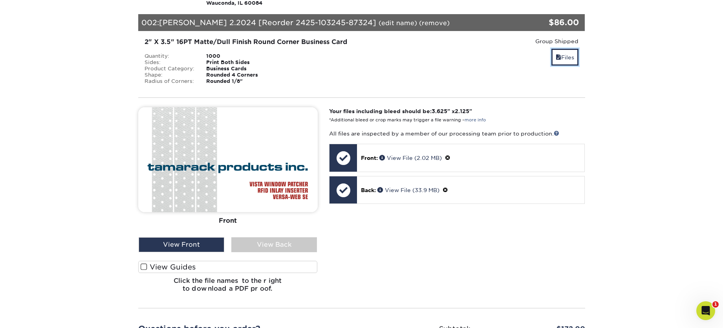
scroll to position [213, 0]
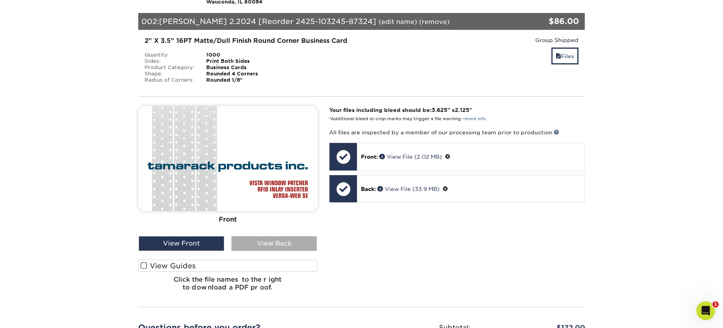
click at [264, 239] on div "View Back" at bounding box center [274, 243] width 86 height 15
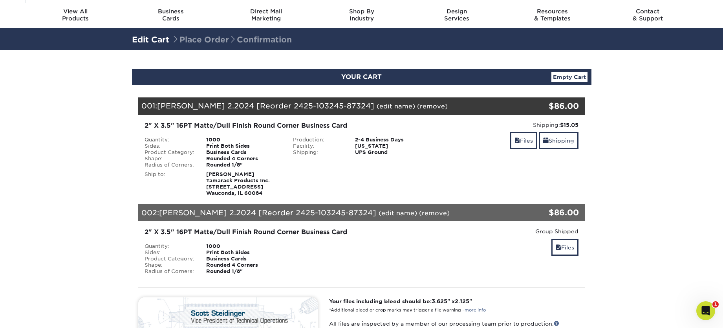
scroll to position [23, 0]
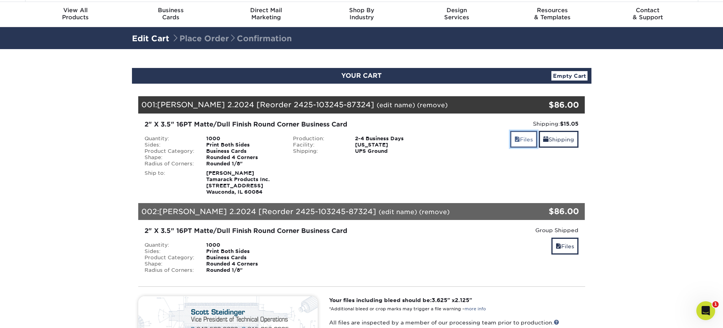
click at [522, 138] on link "Files" at bounding box center [523, 139] width 27 height 17
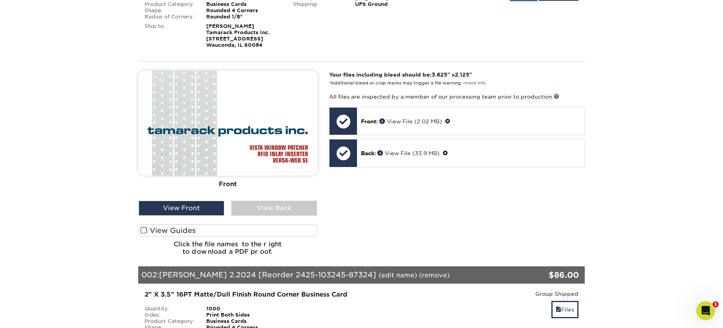
scroll to position [172, 0]
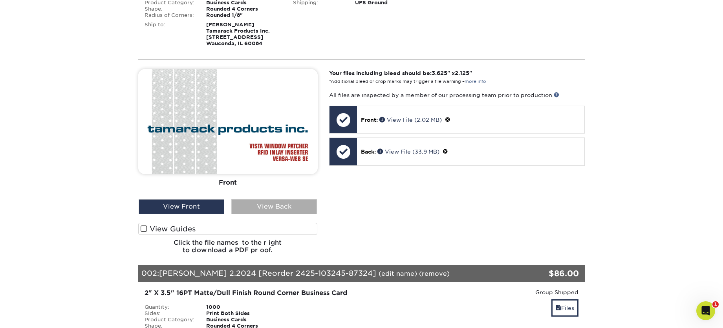
click at [258, 204] on div "View Back" at bounding box center [274, 206] width 86 height 15
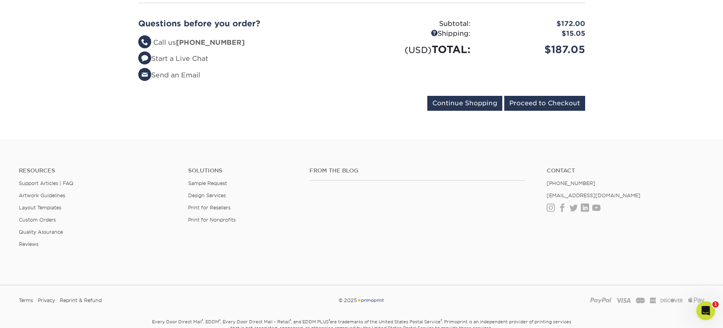
scroll to position [769, 0]
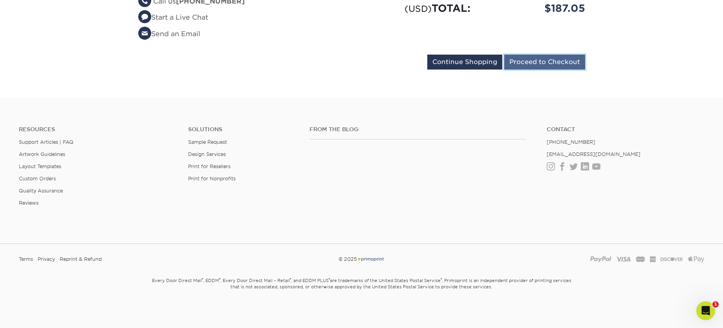
click at [525, 62] on input "Proceed to Checkout" at bounding box center [544, 62] width 81 height 15
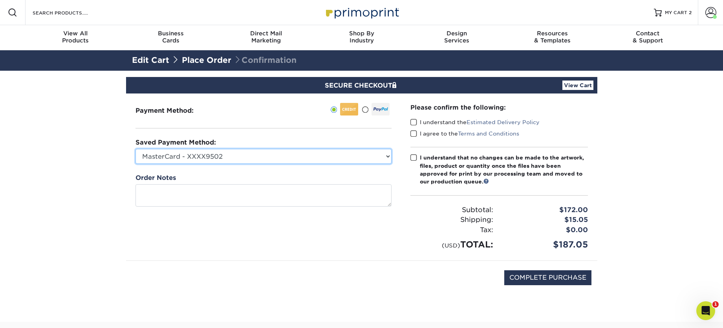
click at [387, 156] on select "MasterCard - XXXX9502 Visa - XXXX2305 Visa - XXXX1352 New Credit Card" at bounding box center [263, 156] width 256 height 15
select select
click at [135, 149] on select "MasterCard - XXXX9502 Visa - XXXX2305 Visa - XXXX1352 New Credit Card" at bounding box center [263, 156] width 256 height 15
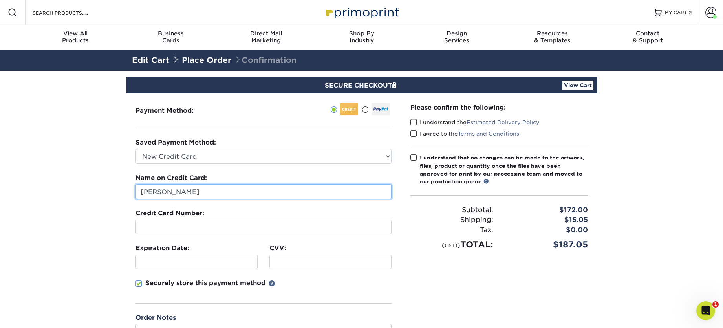
drag, startPoint x: 195, startPoint y: 192, endPoint x: 121, endPoint y: 187, distance: 73.6
click at [121, 187] on section "SECURE CHECKOUT View Cart Payment Method: Saved Payment Method:" at bounding box center [361, 244] width 723 height 347
type input "[PERSON_NAME]"
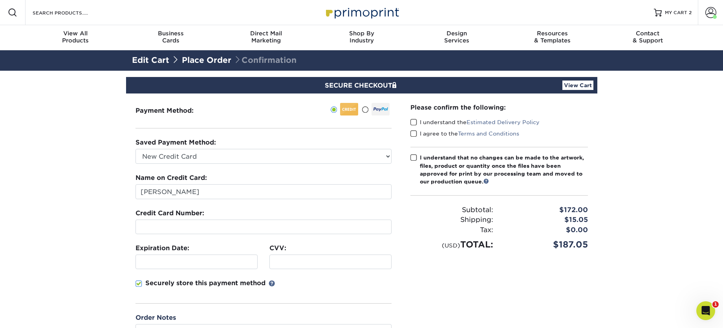
drag, startPoint x: 414, startPoint y: 122, endPoint x: 412, endPoint y: 129, distance: 7.0
click at [414, 123] on span at bounding box center [413, 122] width 7 height 7
click at [0, 0] on input "I understand the Estimated Delivery Policy" at bounding box center [0, 0] width 0 height 0
click at [412, 133] on span at bounding box center [413, 133] width 7 height 7
click at [0, 0] on input "I agree to the Terms and Conditions" at bounding box center [0, 0] width 0 height 0
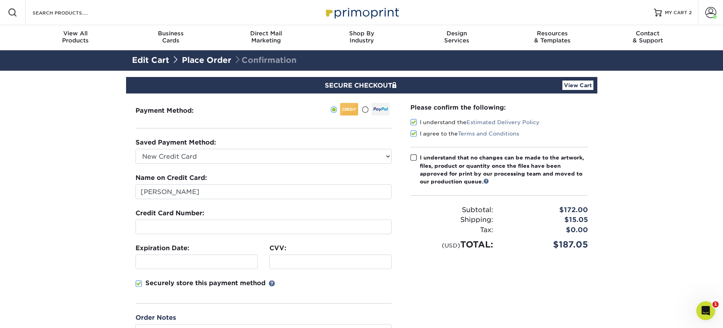
click at [414, 159] on span at bounding box center [413, 157] width 7 height 7
click at [0, 0] on input "I understand that no changes can be made to the artwork, files, product or quan…" at bounding box center [0, 0] width 0 height 0
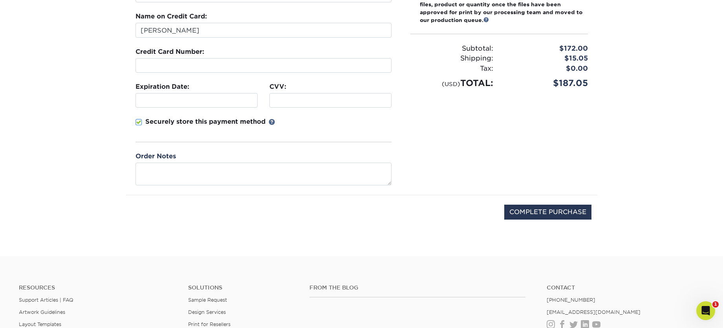
scroll to position [161, 0]
drag, startPoint x: 545, startPoint y: 211, endPoint x: 531, endPoint y: 203, distance: 16.7
click at [545, 211] on input "COMPLETE PURCHASE" at bounding box center [547, 212] width 87 height 15
type input "PROCESSING, PLEASE WAIT..."
